Goal: Task Accomplishment & Management: Use online tool/utility

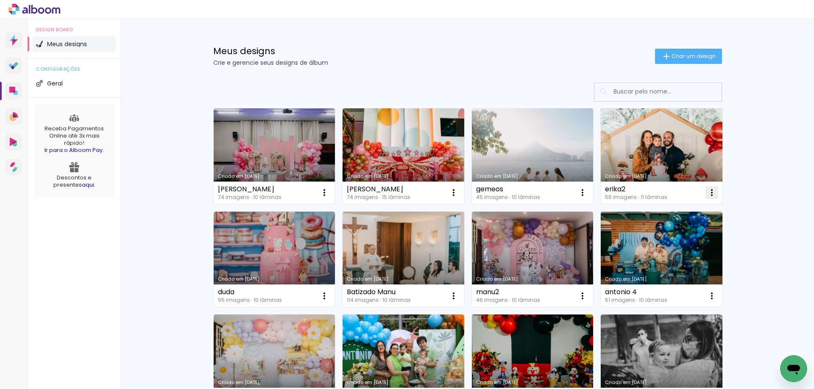
click at [708, 195] on iron-icon at bounding box center [711, 193] width 10 height 10
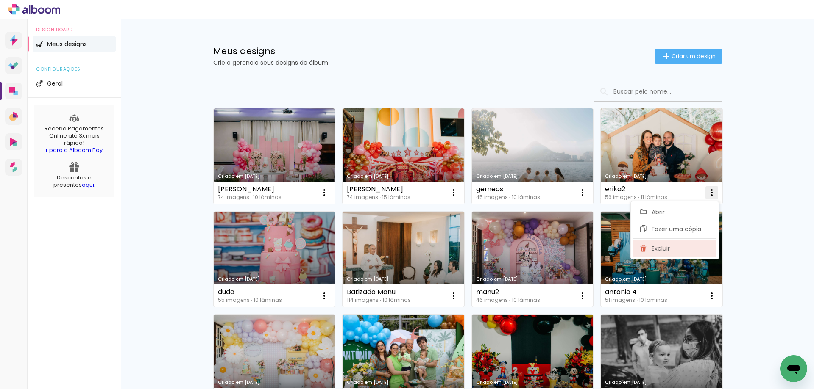
click at [665, 246] on span "Excluir" at bounding box center [660, 249] width 18 height 6
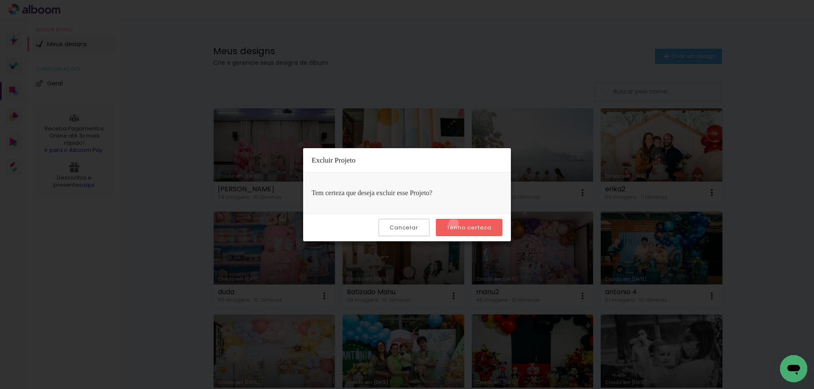
click at [0, 0] on slot "Tenho certeza" at bounding box center [0, 0] width 0 height 0
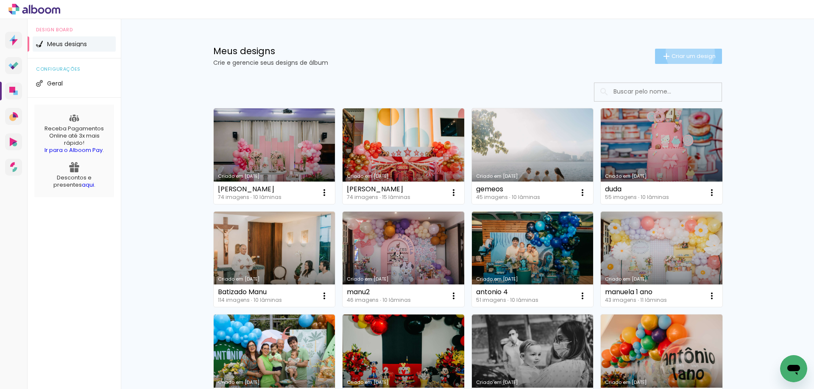
click at [685, 53] on span "Criar um design" at bounding box center [693, 56] width 44 height 6
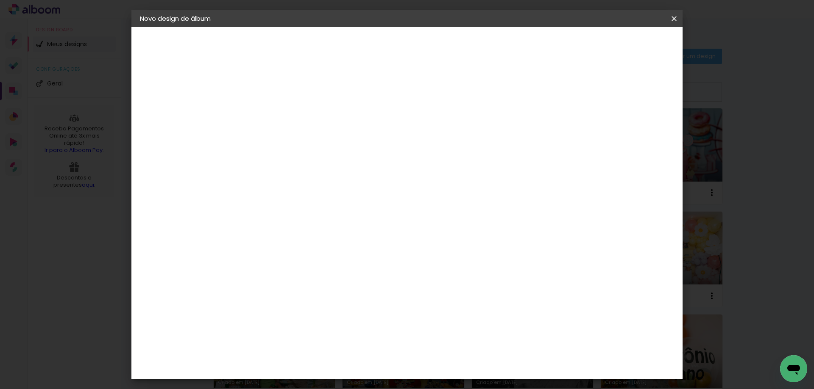
drag, startPoint x: 453, startPoint y: 98, endPoint x: 442, endPoint y: 103, distance: 12.9
click at [303, 99] on div at bounding box center [278, 114] width 48 height 64
click at [281, 105] on paper-input-container "Título do álbum" at bounding box center [278, 114] width 6 height 22
type input "clara 15"
type paper-input "clara 15"
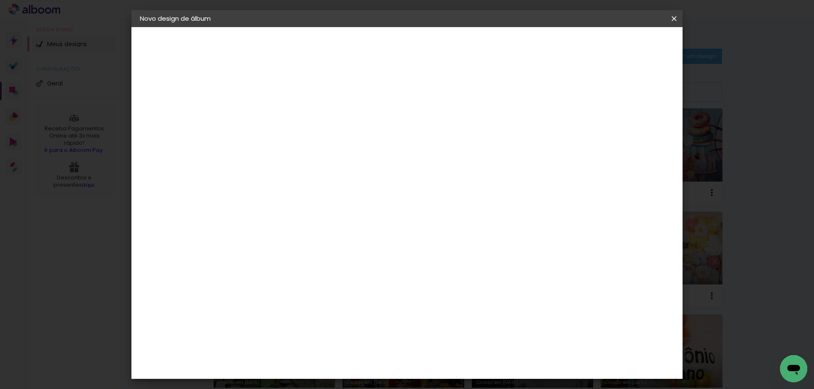
click at [365, 50] on paper-button "Avançar" at bounding box center [345, 45] width 42 height 14
click at [344, 147] on paper-item "Go image" at bounding box center [300, 158] width 92 height 22
click at [437, 48] on paper-button "Avançar" at bounding box center [416, 45] width 42 height 14
click at [311, 141] on input "text" at bounding box center [294, 147] width 33 height 13
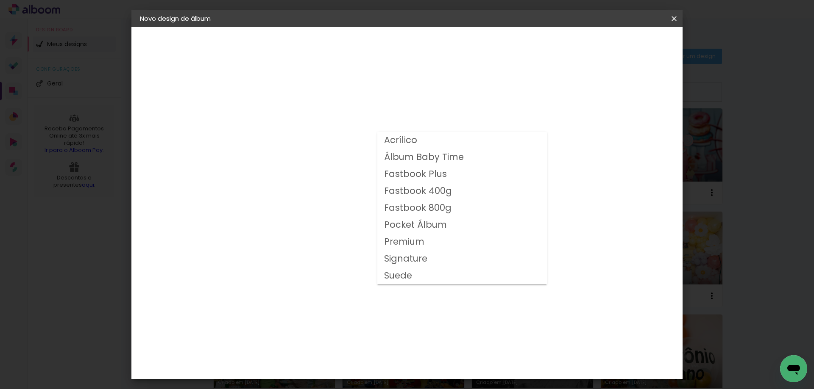
click at [0, 0] on slot "Fastbook 800g" at bounding box center [0, 0] width 0 height 0
type input "Fastbook 800g"
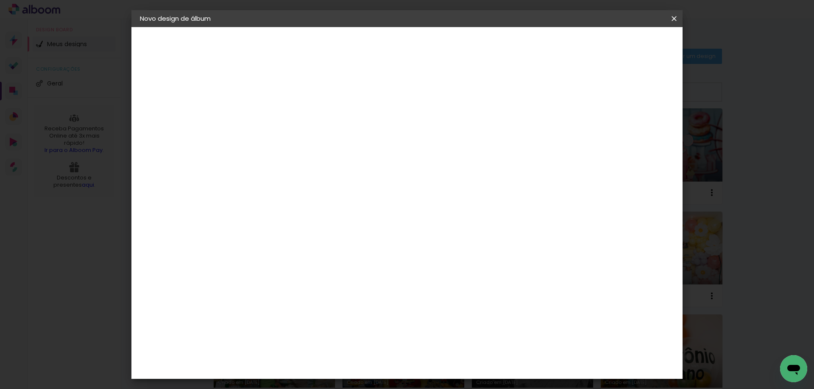
click at [417, 40] on paper-button "Avançar" at bounding box center [396, 45] width 42 height 14
drag, startPoint x: 284, startPoint y: 93, endPoint x: 335, endPoint y: 86, distance: 51.7
type input "1"
type paper-input "1"
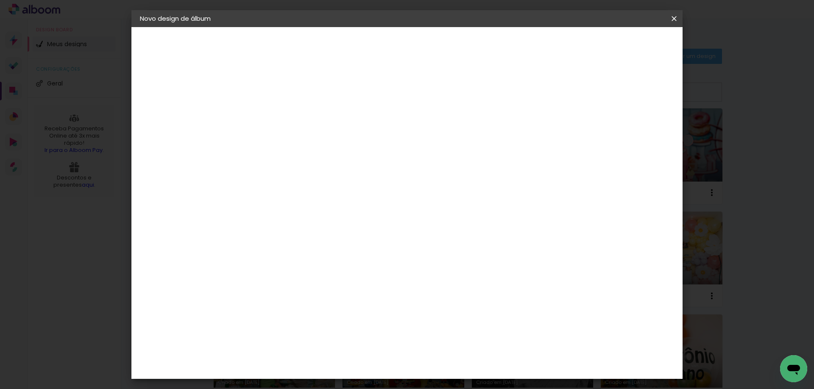
click at [284, 92] on input "1" at bounding box center [271, 91] width 29 height 11
click at [629, 50] on paper-button "Iniciar design" at bounding box center [602, 45] width 56 height 14
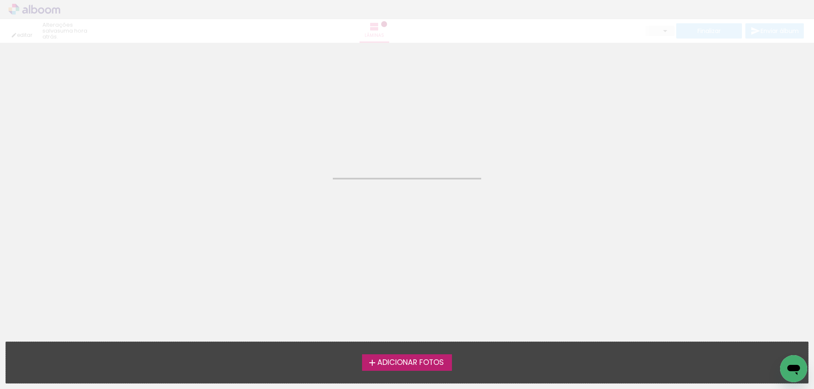
click at [416, 359] on span "Adicionar Fotos" at bounding box center [410, 363] width 67 height 8
click at [0, 0] on input "file" at bounding box center [0, 0] width 0 height 0
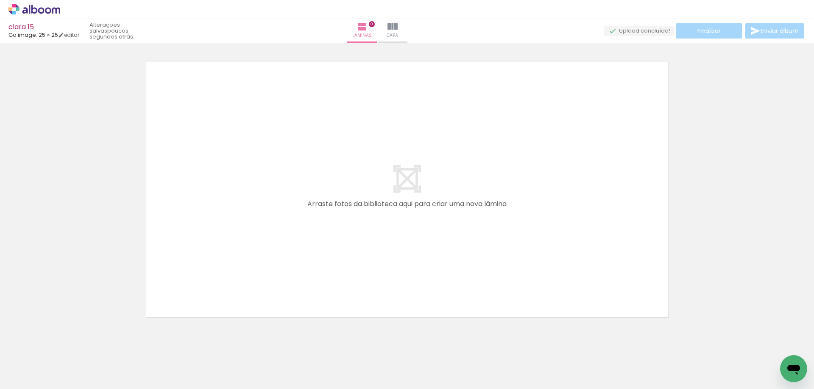
scroll to position [11, 0]
